Goal: Task Accomplishment & Management: Use online tool/utility

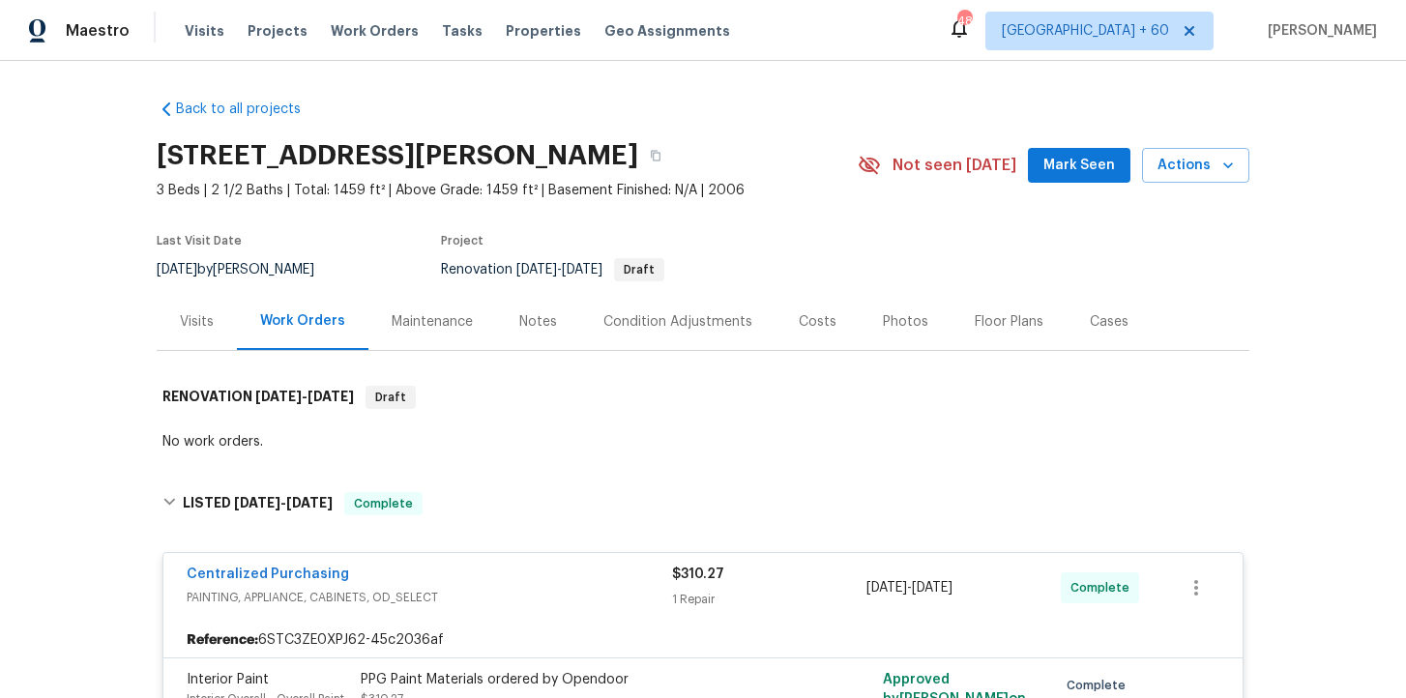
click at [383, 33] on span "Work Orders" at bounding box center [375, 30] width 88 height 19
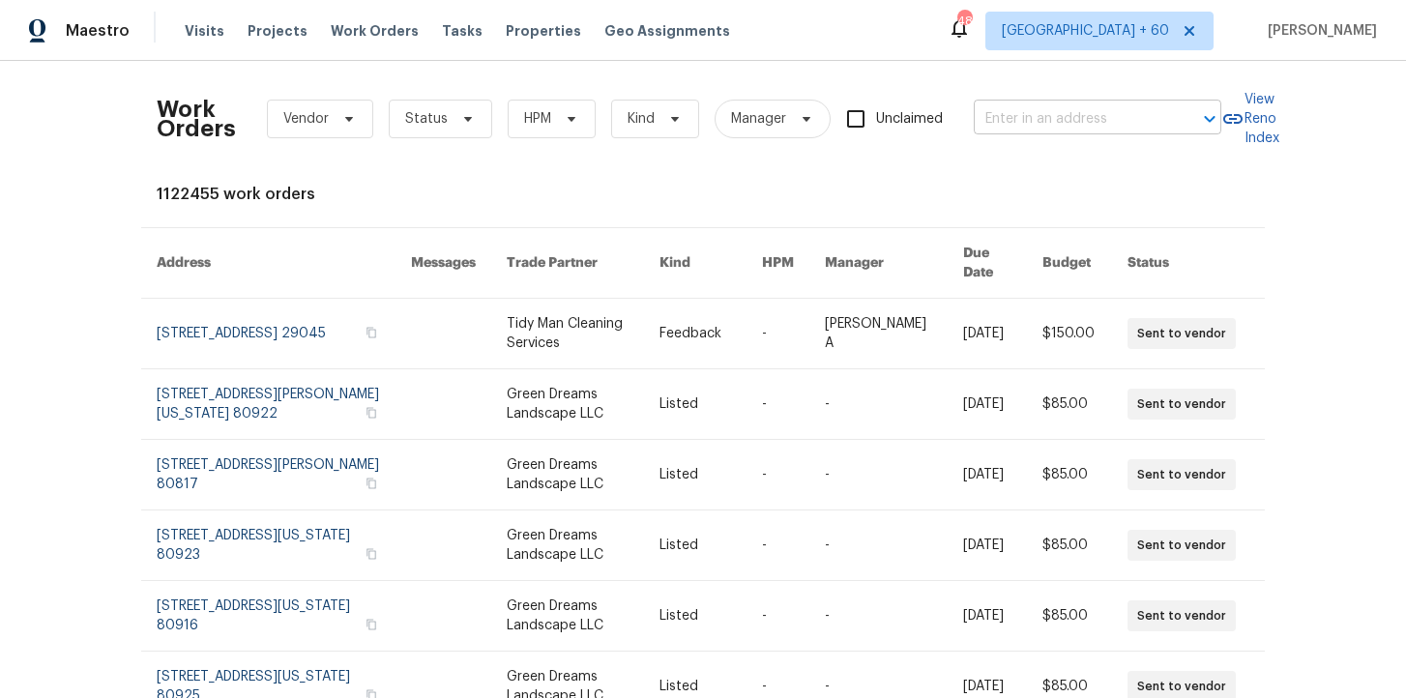
click at [1025, 113] on input "text" at bounding box center [1070, 119] width 193 height 30
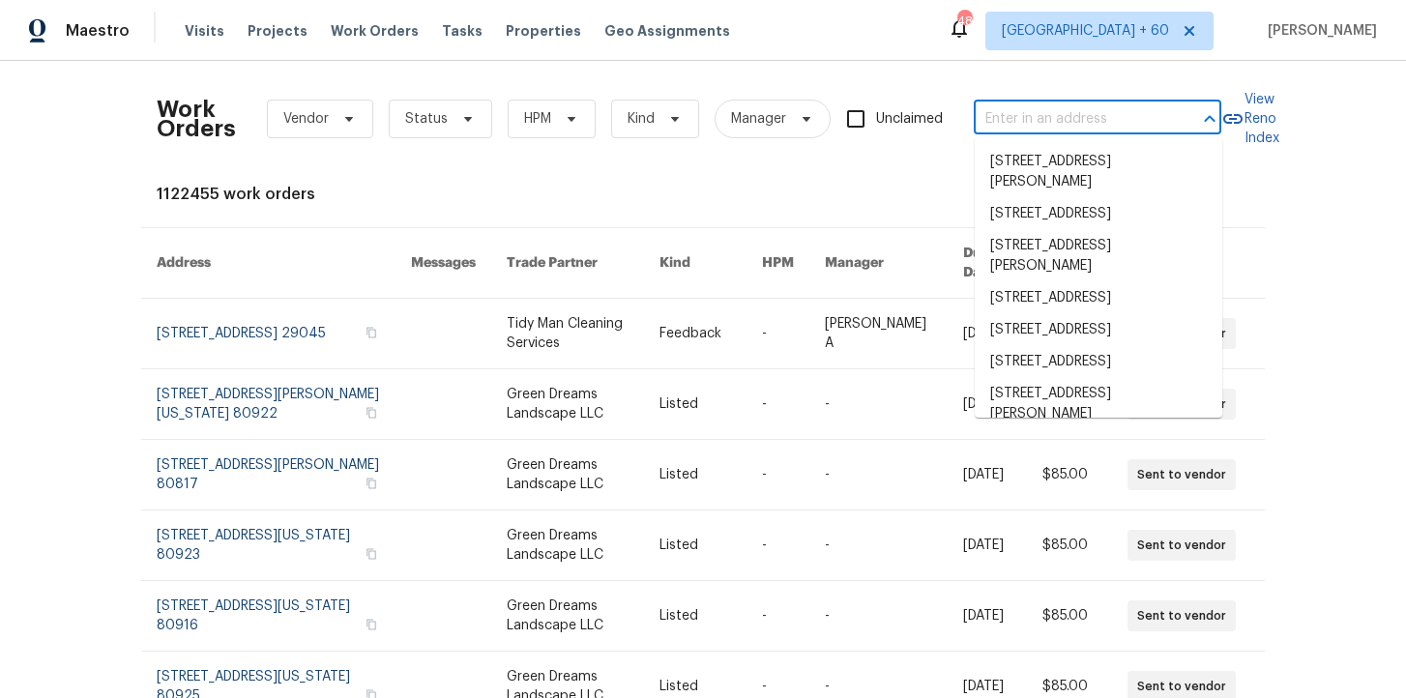
paste input "[STREET_ADDRESS]"
type input "[STREET_ADDRESS]"
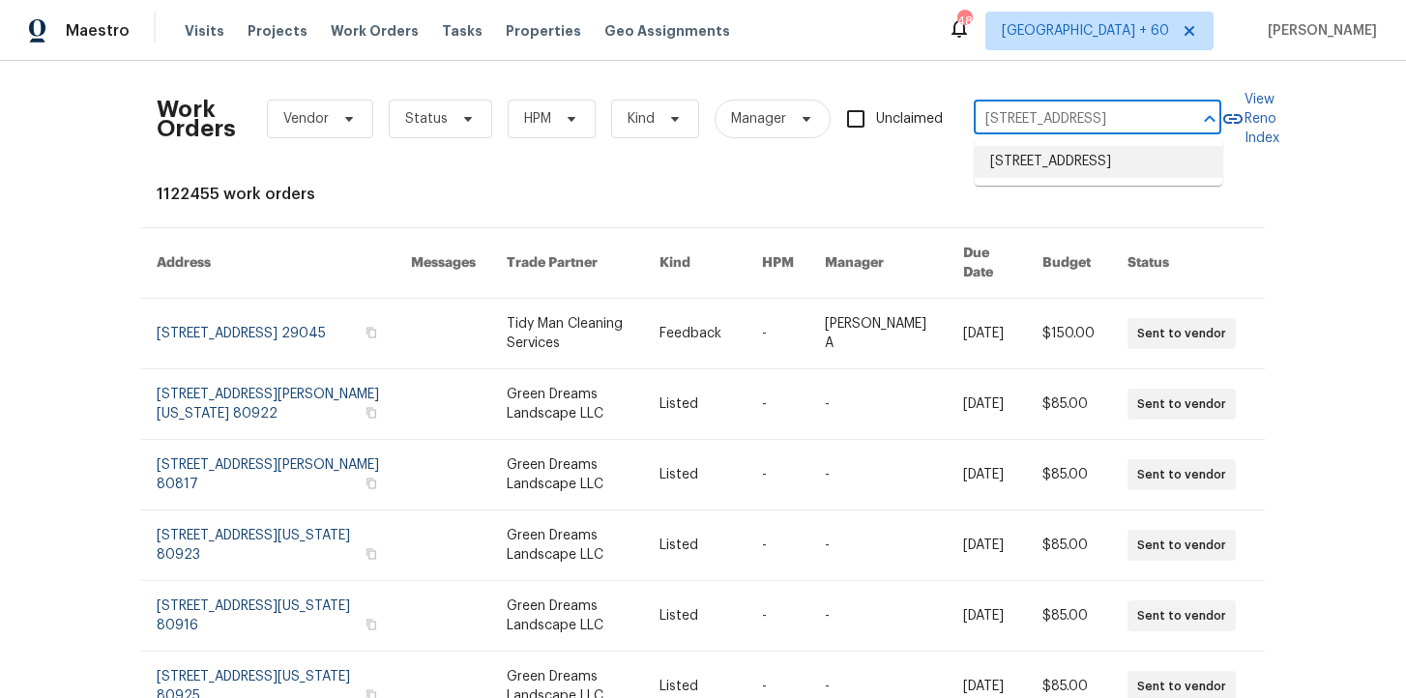
click at [1073, 166] on li "[STREET_ADDRESS]" at bounding box center [1099, 162] width 248 height 32
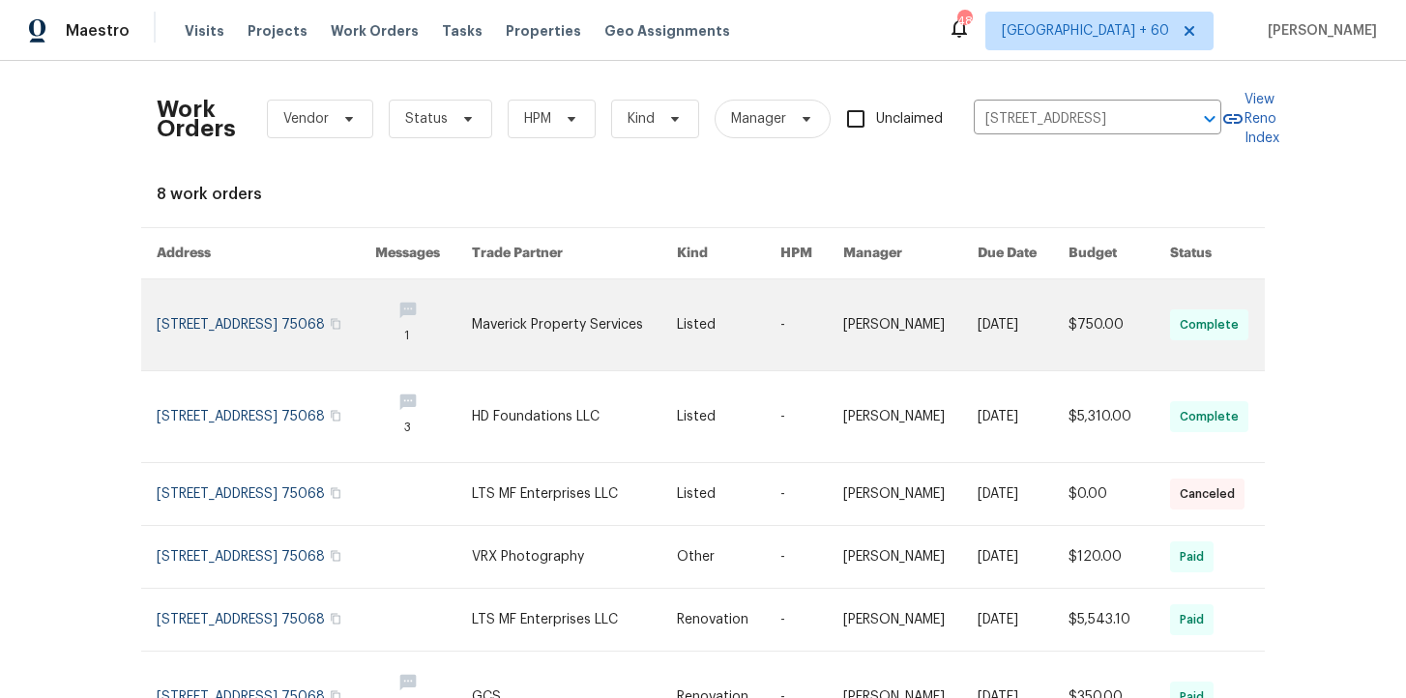
click at [248, 316] on link at bounding box center [266, 324] width 219 height 91
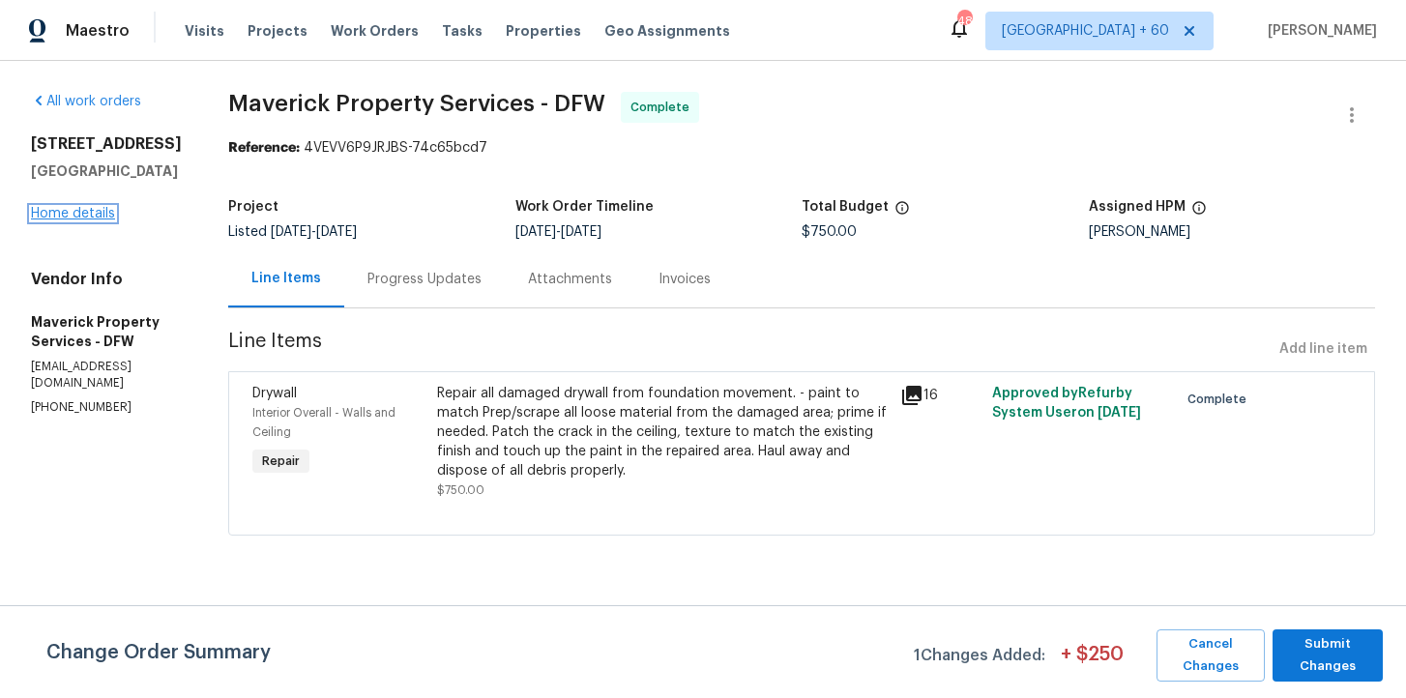
click at [95, 216] on link "Home details" at bounding box center [73, 214] width 84 height 14
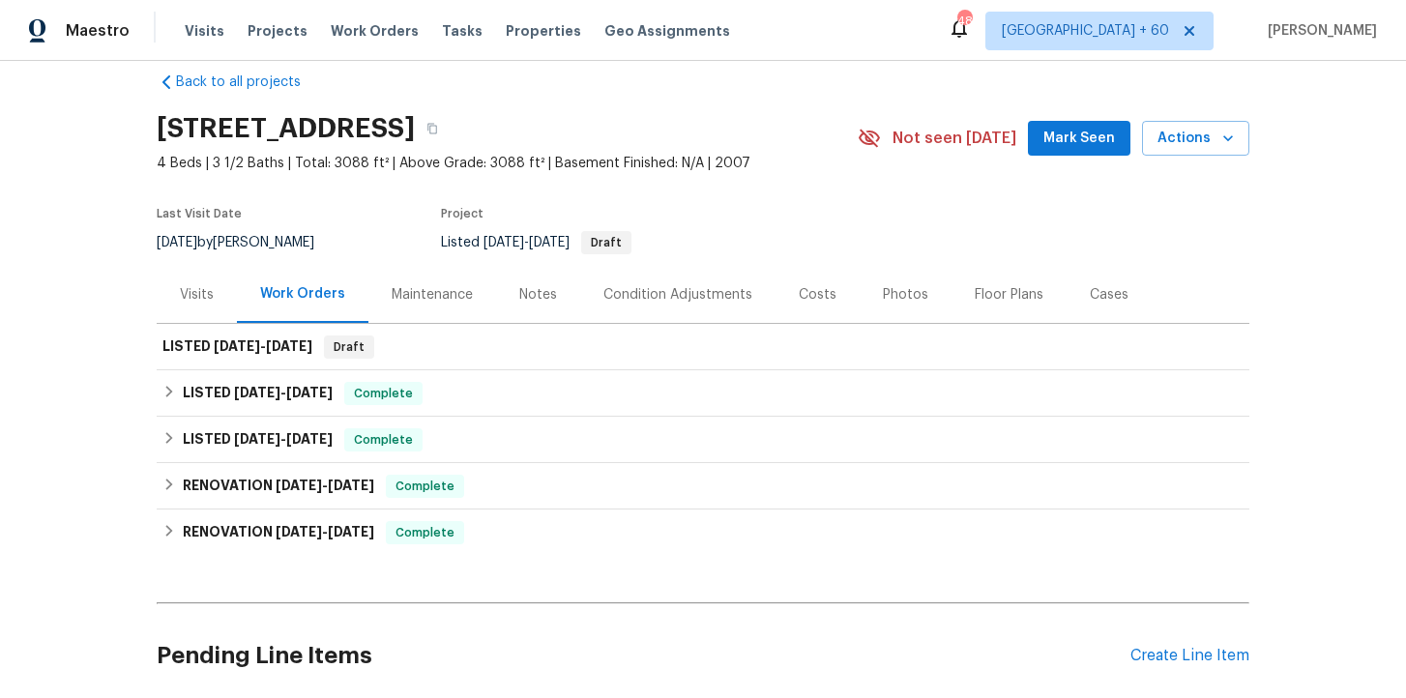
scroll to position [31, 0]
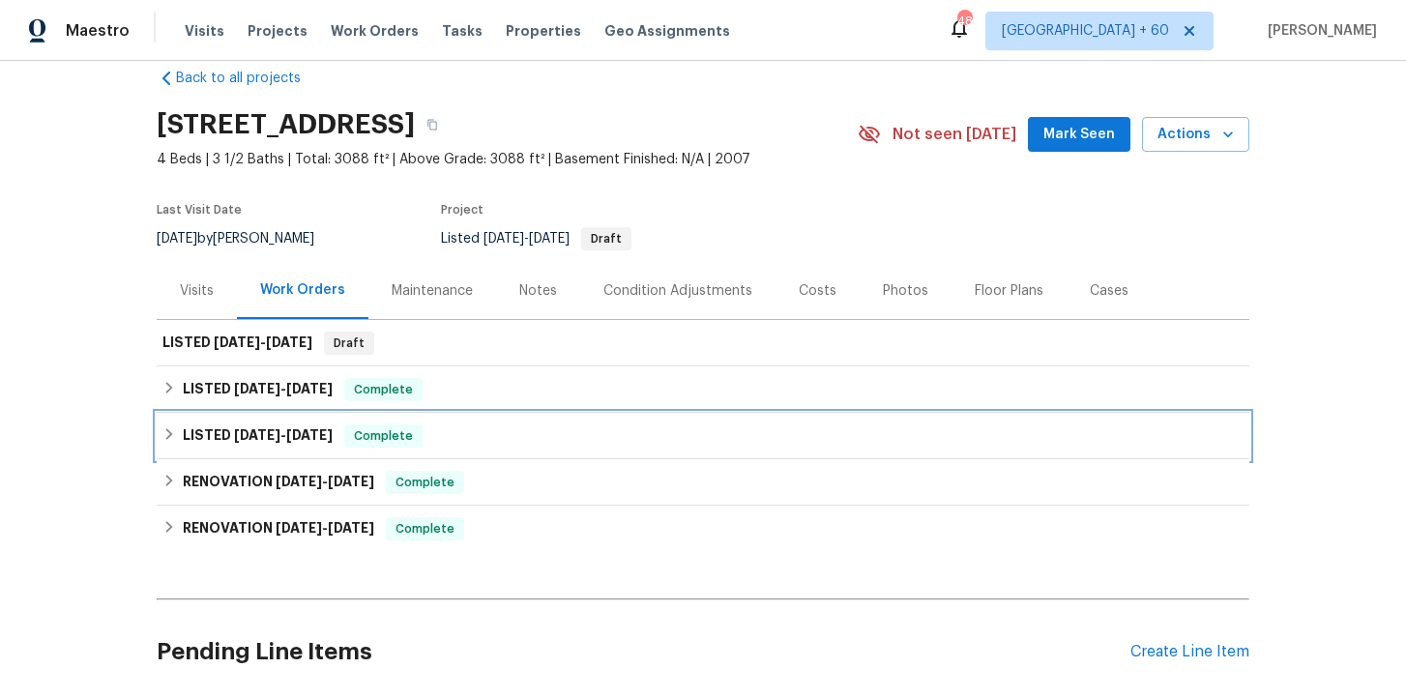
click at [495, 440] on div "LISTED [DATE] - [DATE] Complete" at bounding box center [702, 435] width 1081 height 23
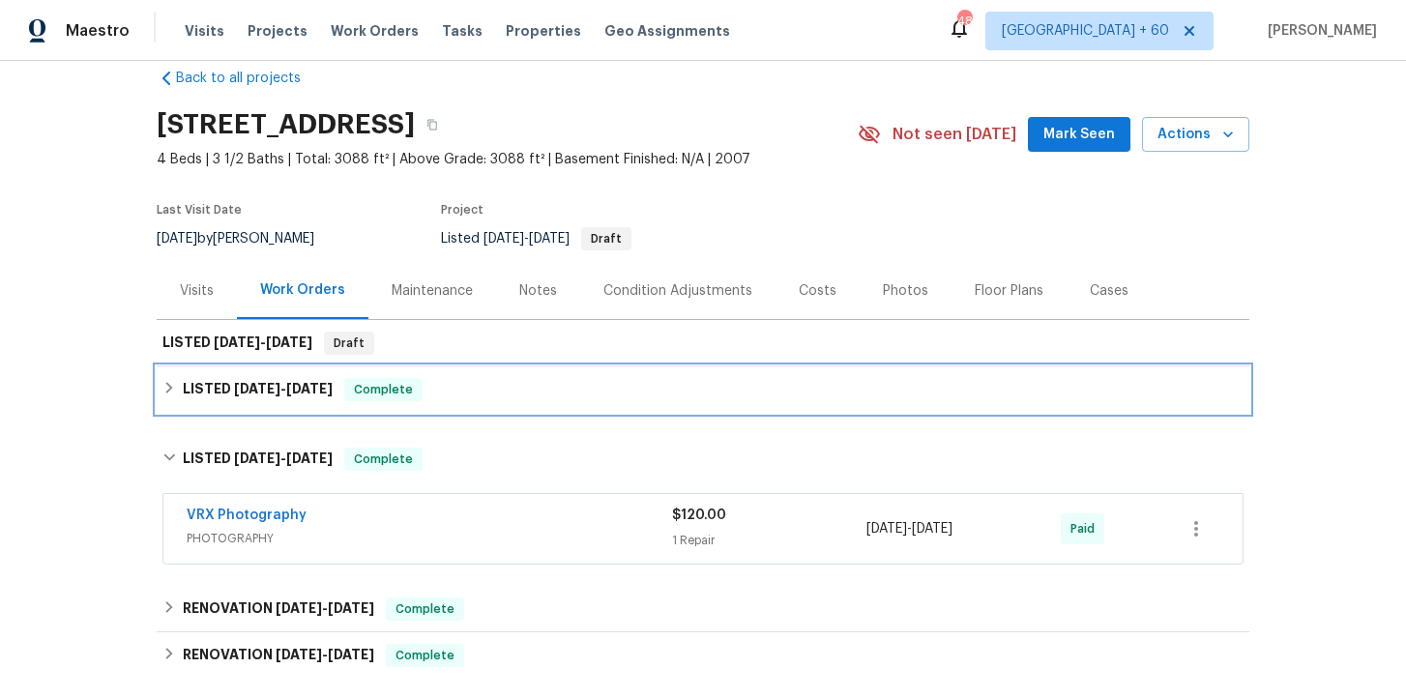
click at [500, 403] on div "LISTED [DATE] - [DATE] Complete" at bounding box center [703, 389] width 1093 height 46
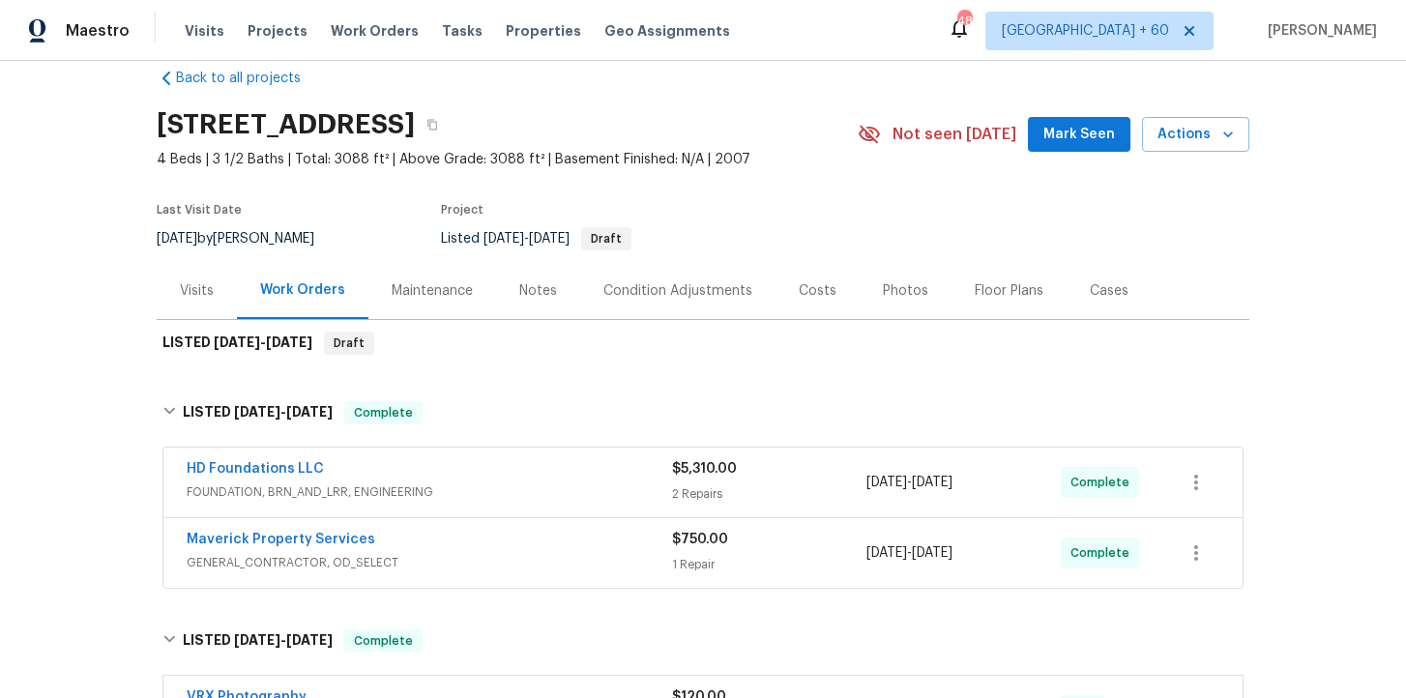
click at [537, 556] on span "GENERAL_CONTRACTOR, OD_SELECT" at bounding box center [429, 562] width 485 height 19
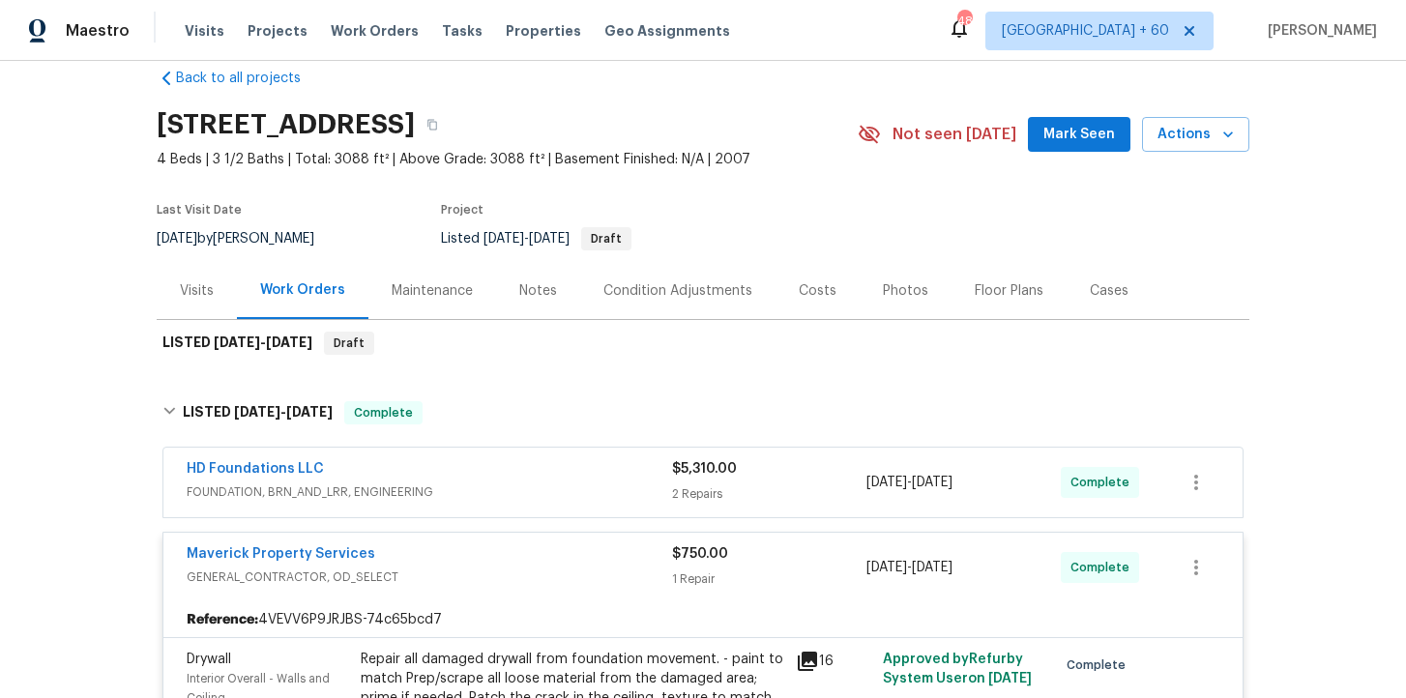
click at [520, 485] on span "FOUNDATION, BRN_AND_LRR, ENGINEERING" at bounding box center [429, 491] width 485 height 19
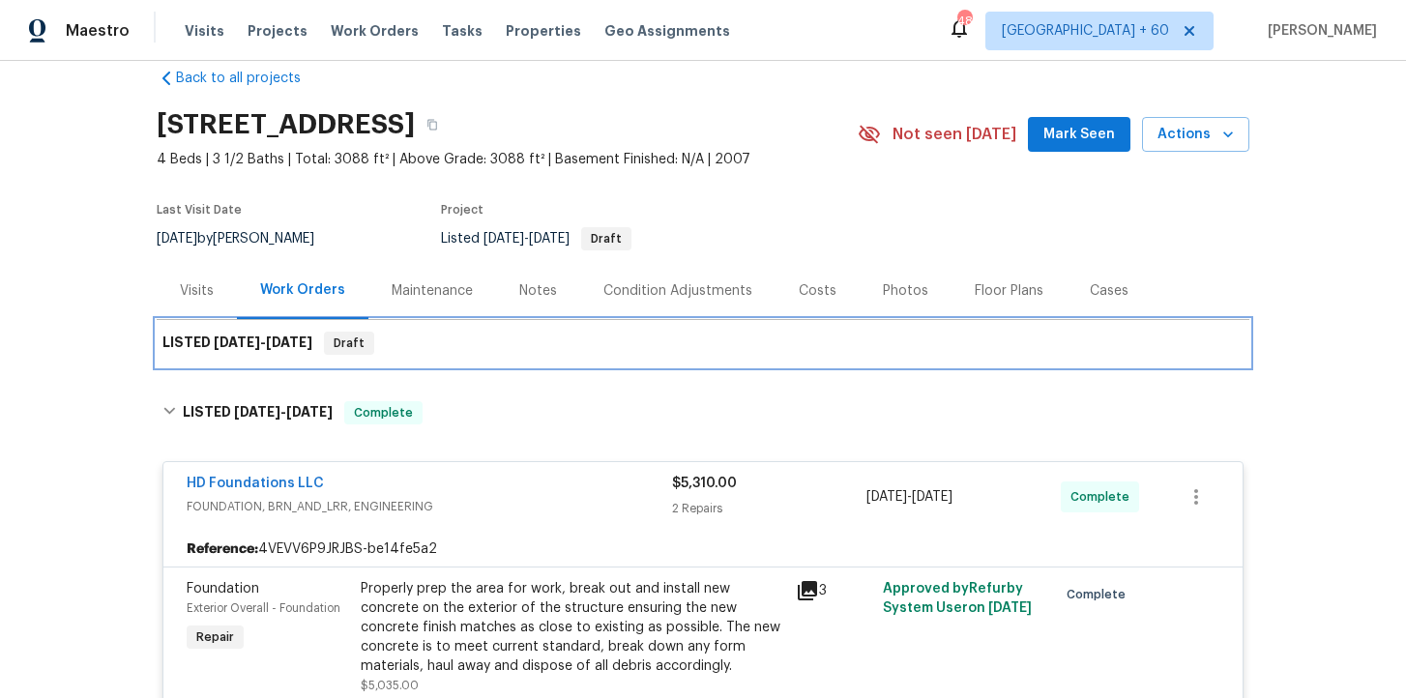
click at [504, 339] on div "LISTED [DATE] - [DATE] Draft" at bounding box center [702, 343] width 1081 height 23
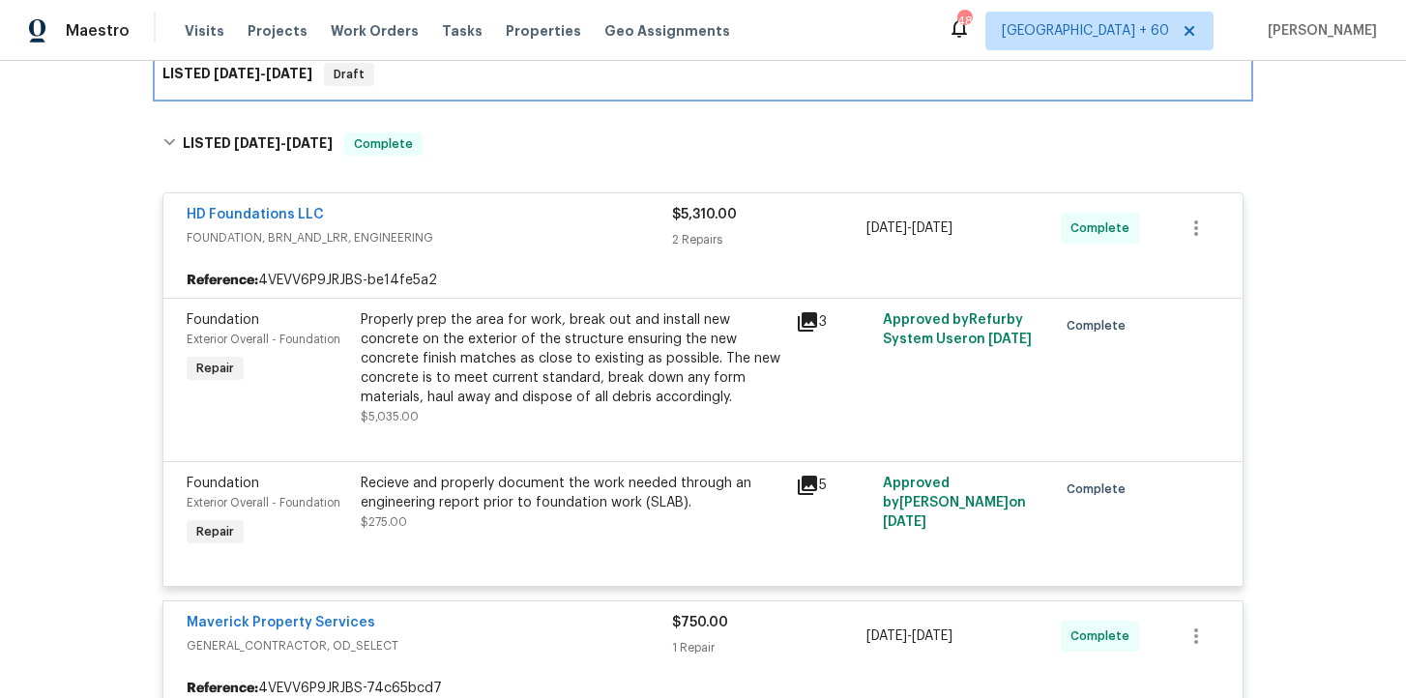
scroll to position [428, 0]
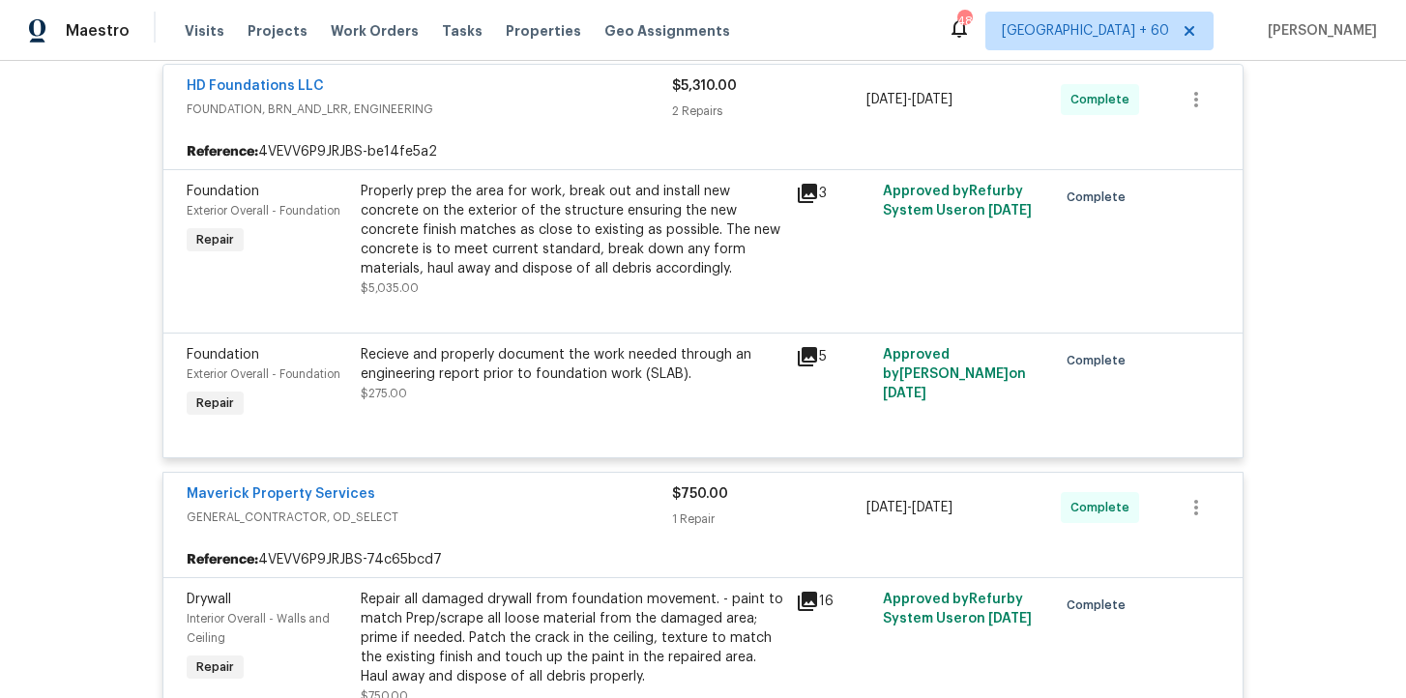
click at [655, 233] on div "Properly prep the area for work, break out and install new concrete on the exte…" at bounding box center [572, 230] width 423 height 97
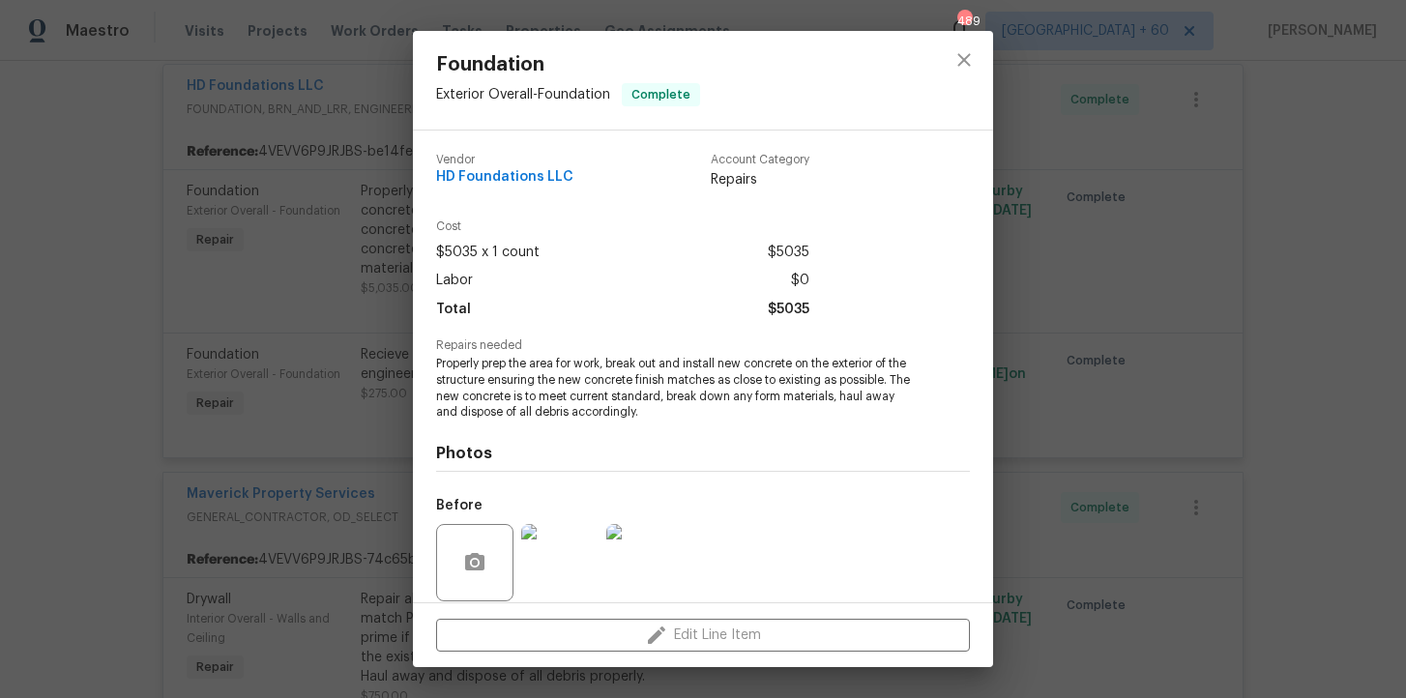
scroll to position [144, 0]
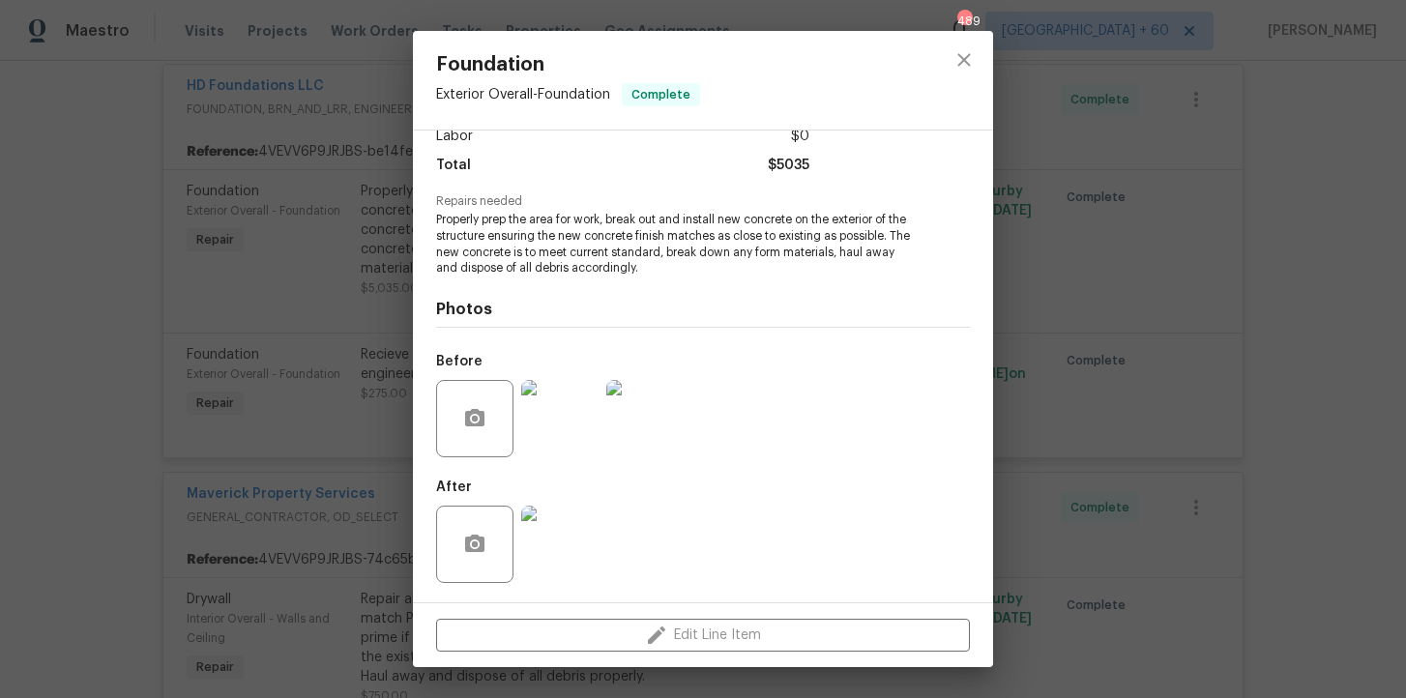
click at [165, 289] on div "Foundation Exterior Overall - Foundation Complete Vendor HD Foundations LLC Acc…" at bounding box center [703, 349] width 1406 height 698
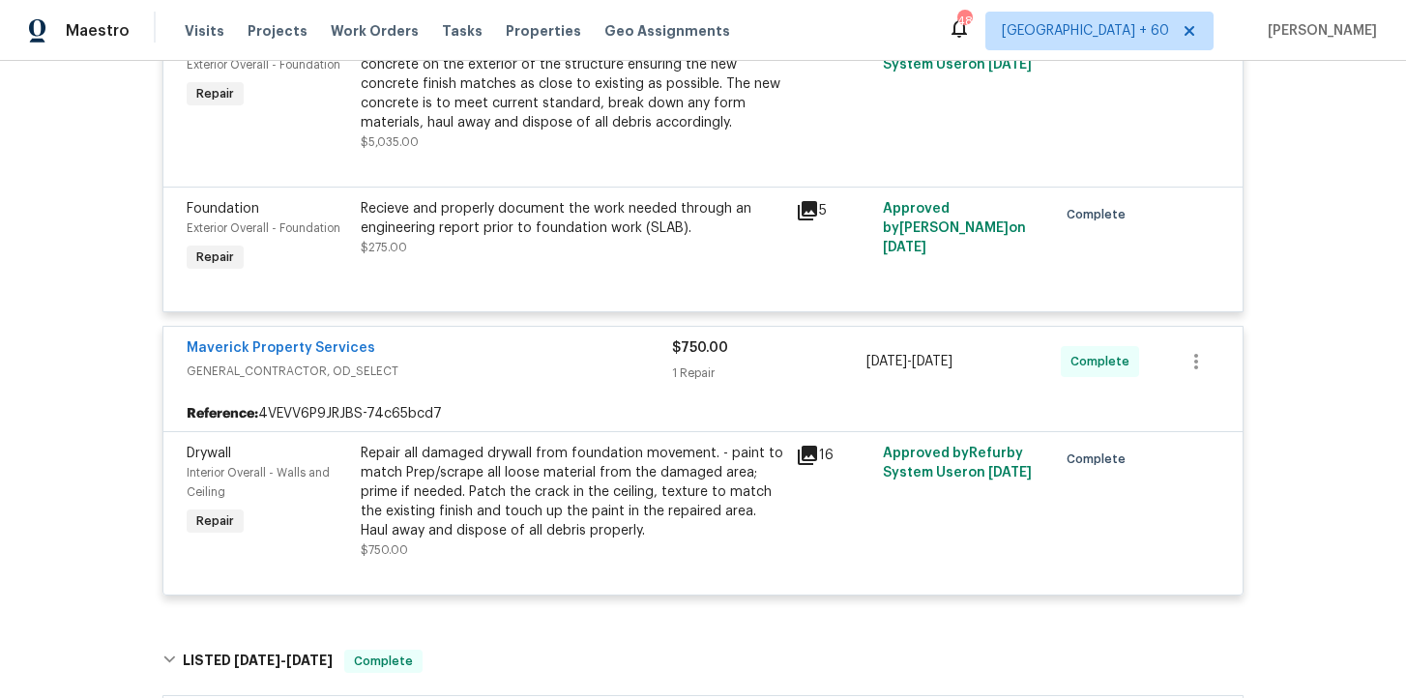
scroll to position [501, 0]
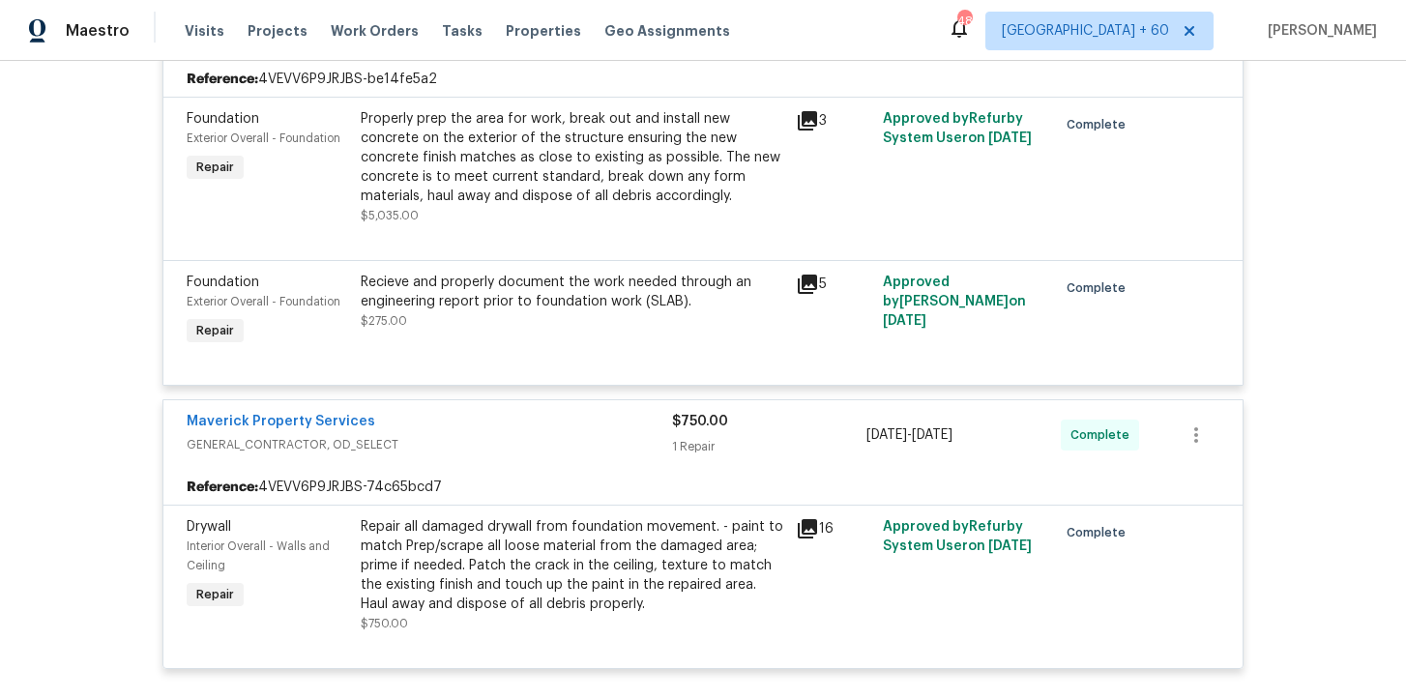
click at [542, 316] on div "Recieve and properly document the work needed through an engineering report pri…" at bounding box center [572, 302] width 423 height 58
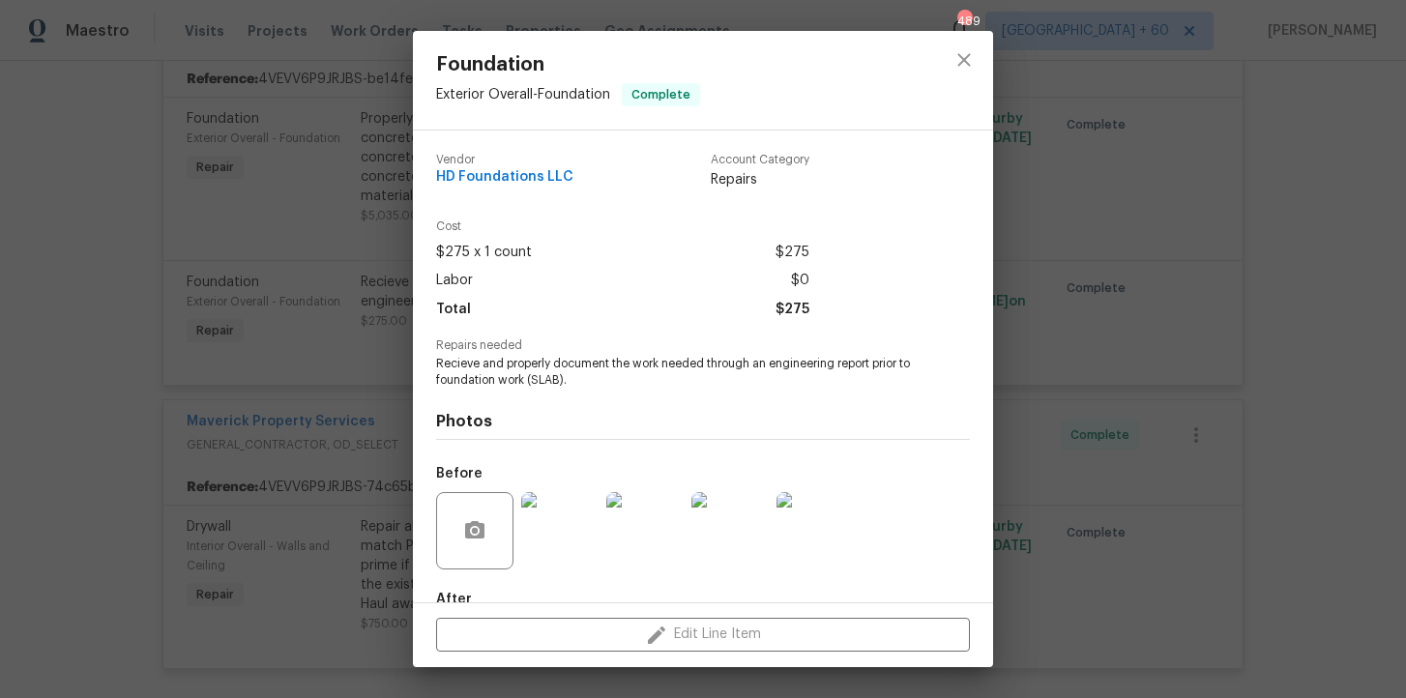
scroll to position [112, 0]
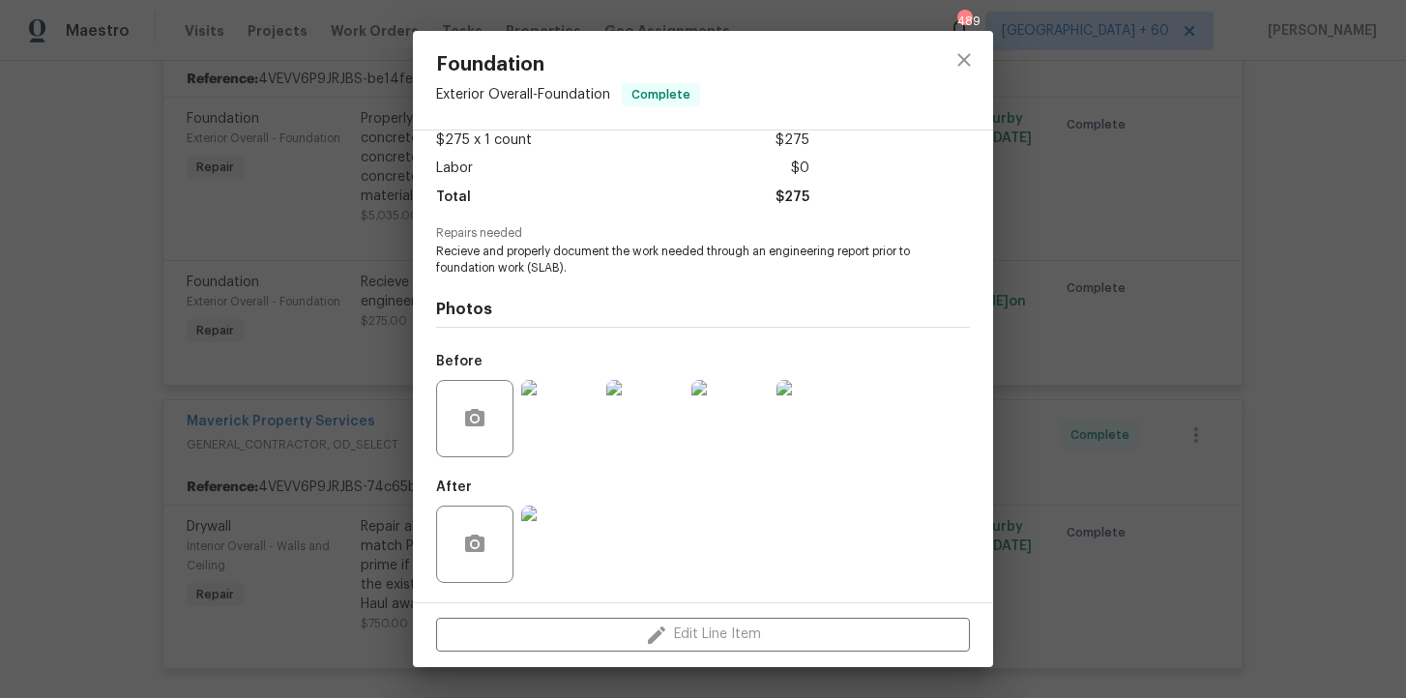
click at [290, 323] on div "Foundation Exterior Overall - Foundation Complete Vendor HD Foundations LLC Acc…" at bounding box center [703, 349] width 1406 height 698
